Goal: Find specific page/section: Find specific page/section

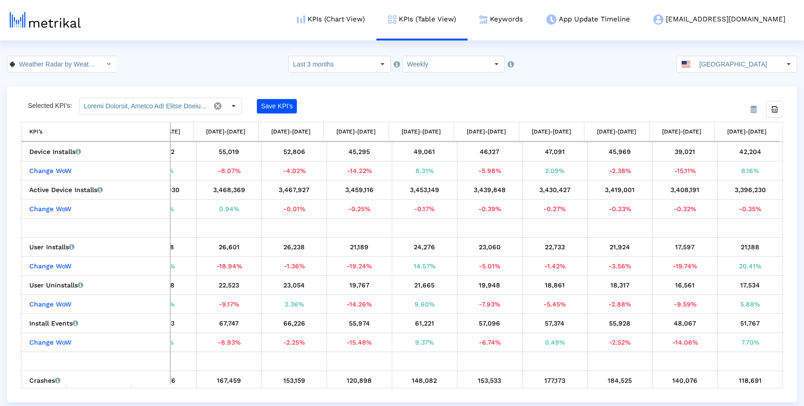
scroll to position [0, 83]
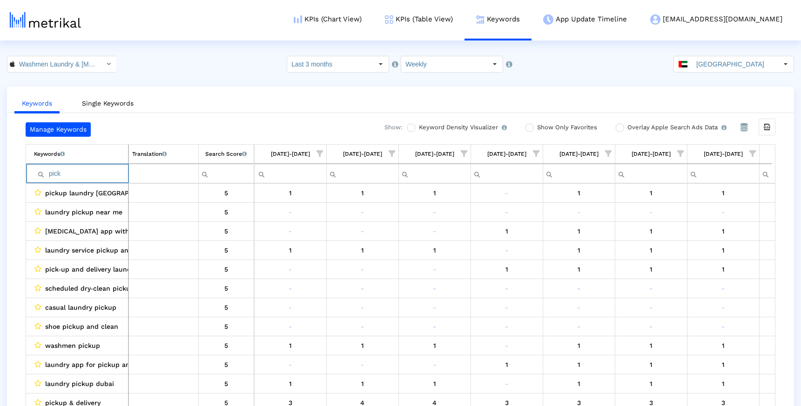
scroll to position [0, 200]
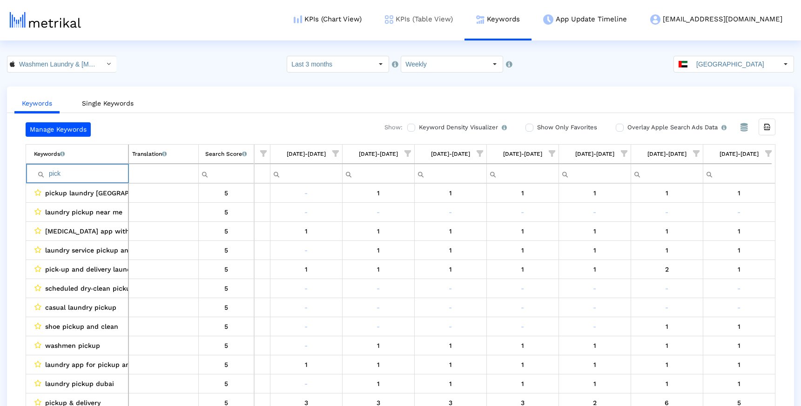
click at [452, 17] on link "KPIs (Table View)" at bounding box center [418, 19] width 91 height 39
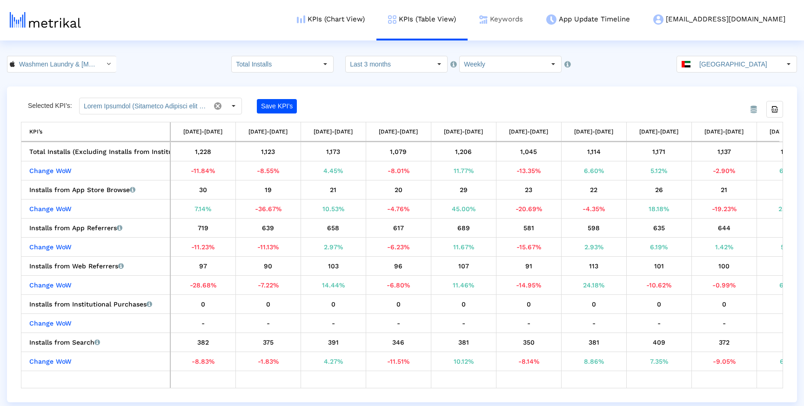
click at [534, 30] on link "Keywords" at bounding box center [501, 19] width 67 height 39
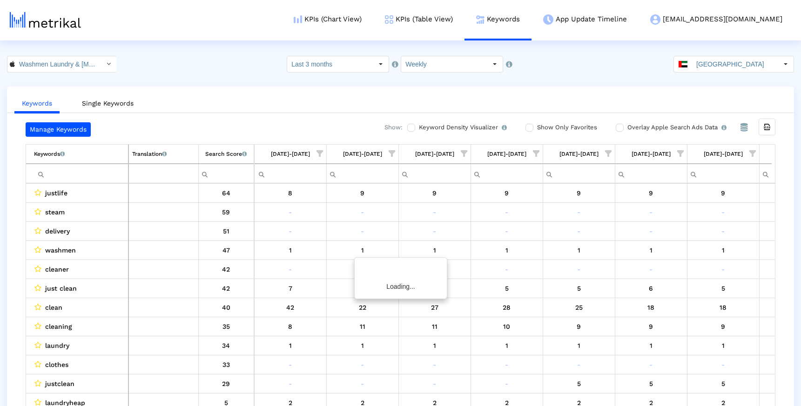
scroll to position [0, 204]
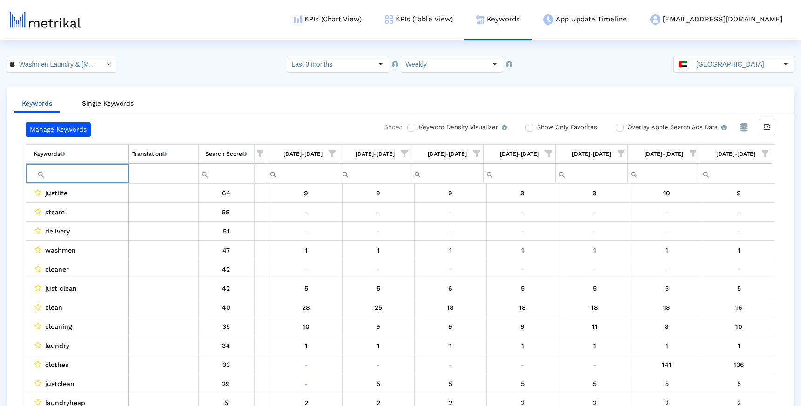
click at [85, 173] on input "Filter cell" at bounding box center [81, 173] width 94 height 15
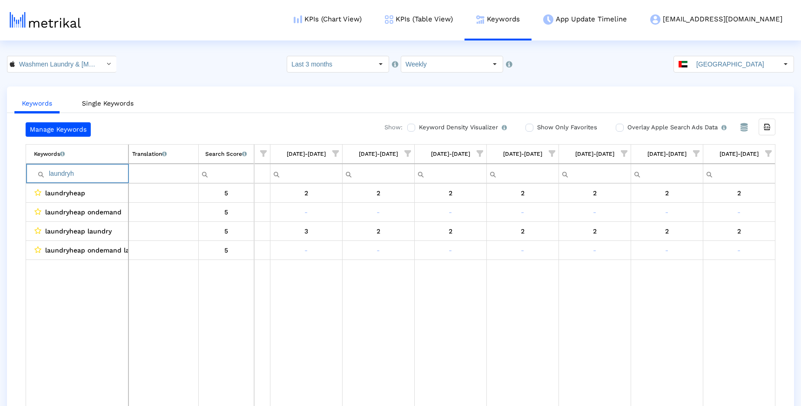
type input "laundryh"
